Goal: Find contact information: Find contact information

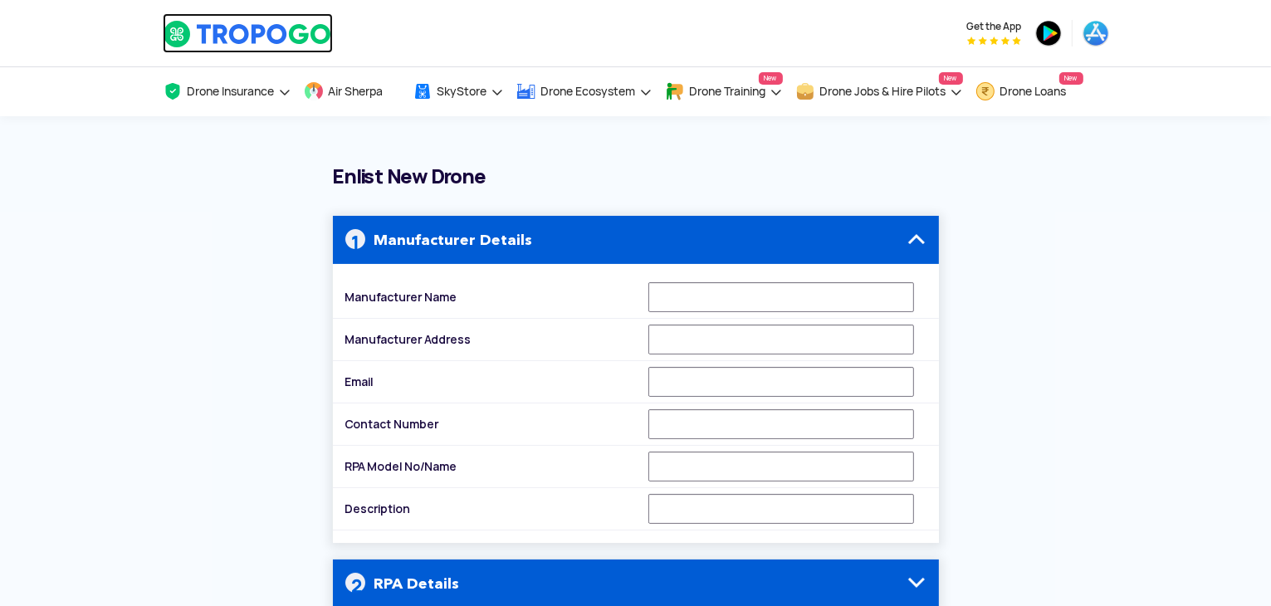
click at [209, 30] on img at bounding box center [248, 34] width 170 height 28
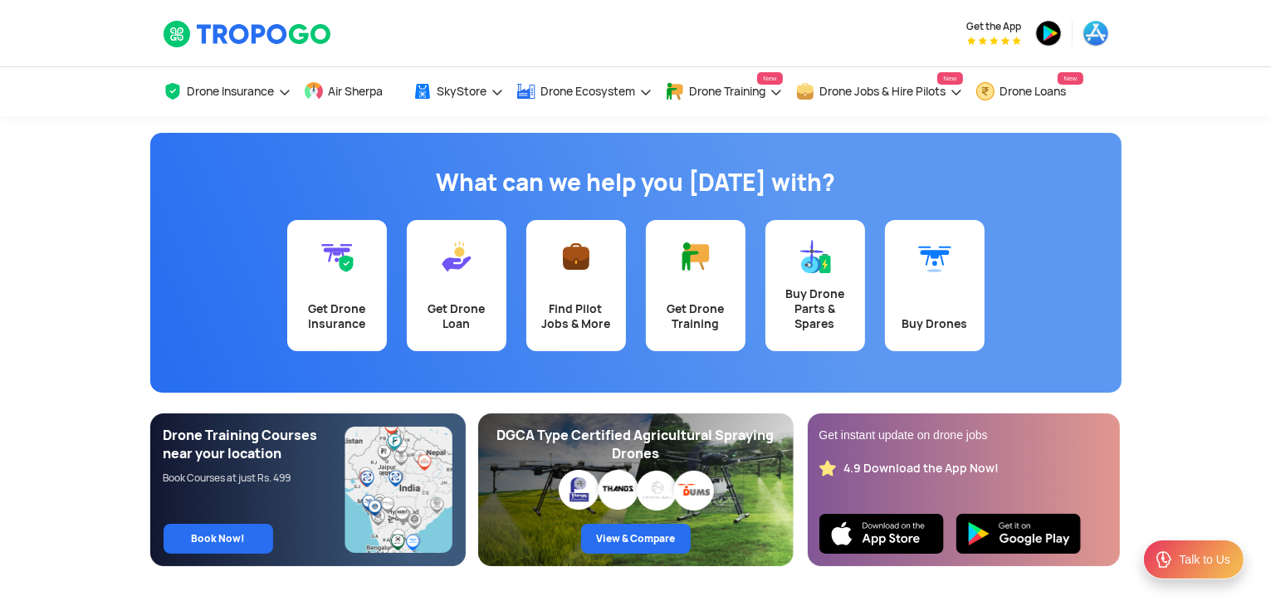
click at [1175, 553] on div "Talk to Us" at bounding box center [1193, 560] width 101 height 40
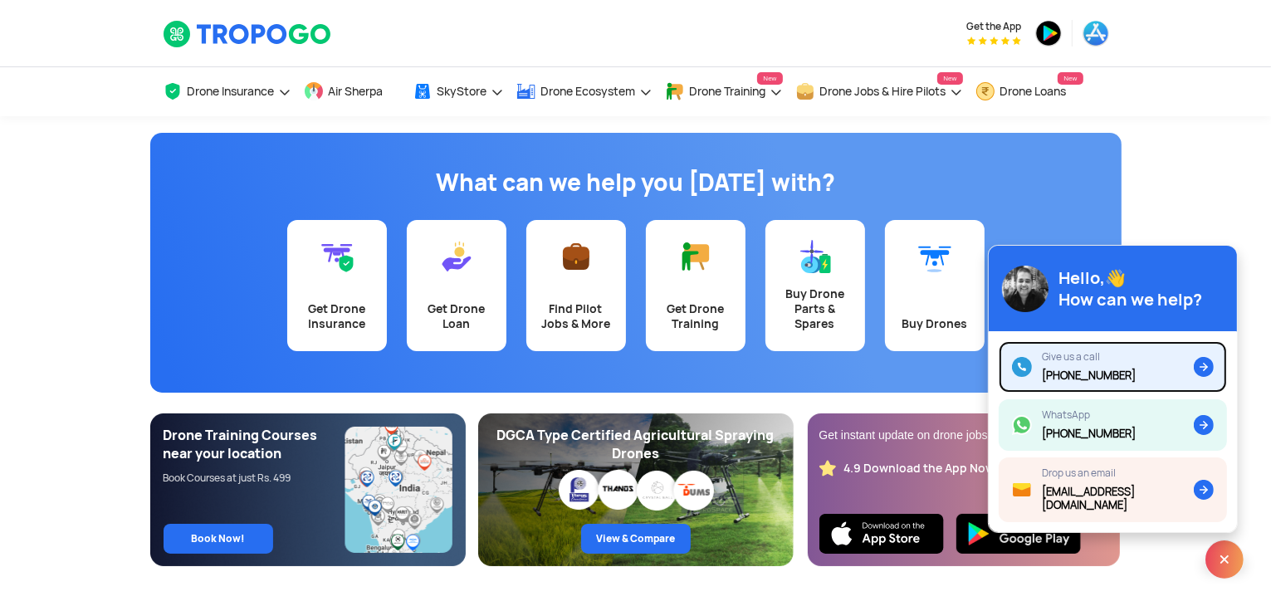
click at [1201, 377] on img at bounding box center [1204, 367] width 20 height 20
click at [78, 326] on app-banner "What can we help you today with? Get Drone Insurance Get Drone Loan Find Pilot …" at bounding box center [635, 341] width 1271 height 450
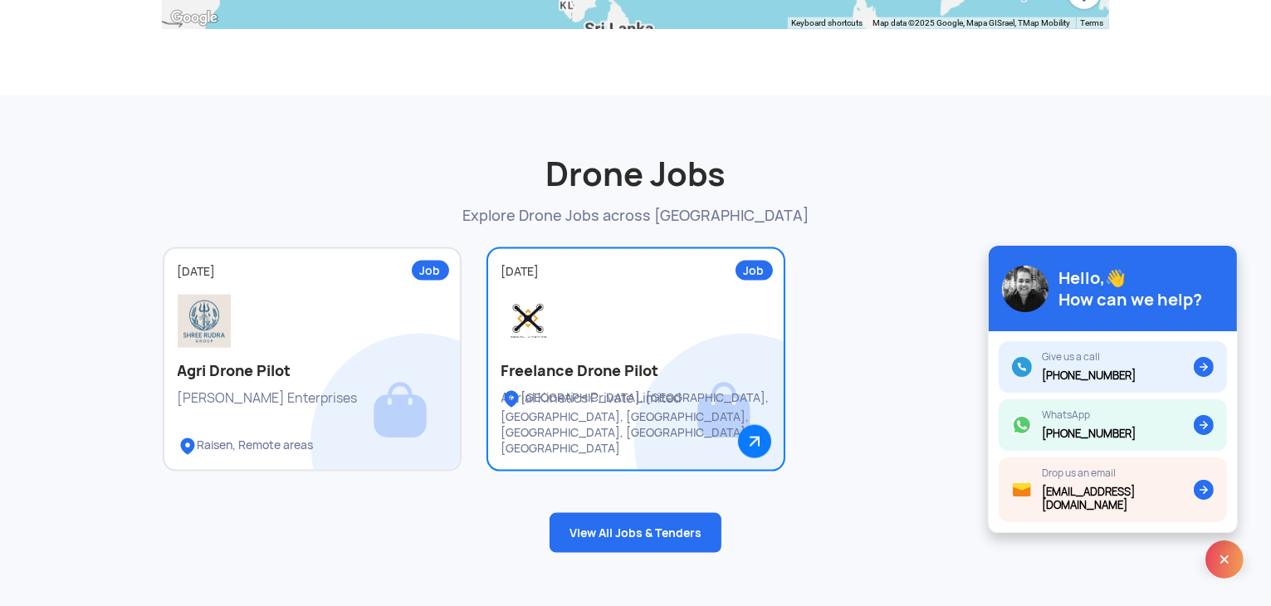
scroll to position [2158, 0]
